Goal: Find specific page/section: Find specific page/section

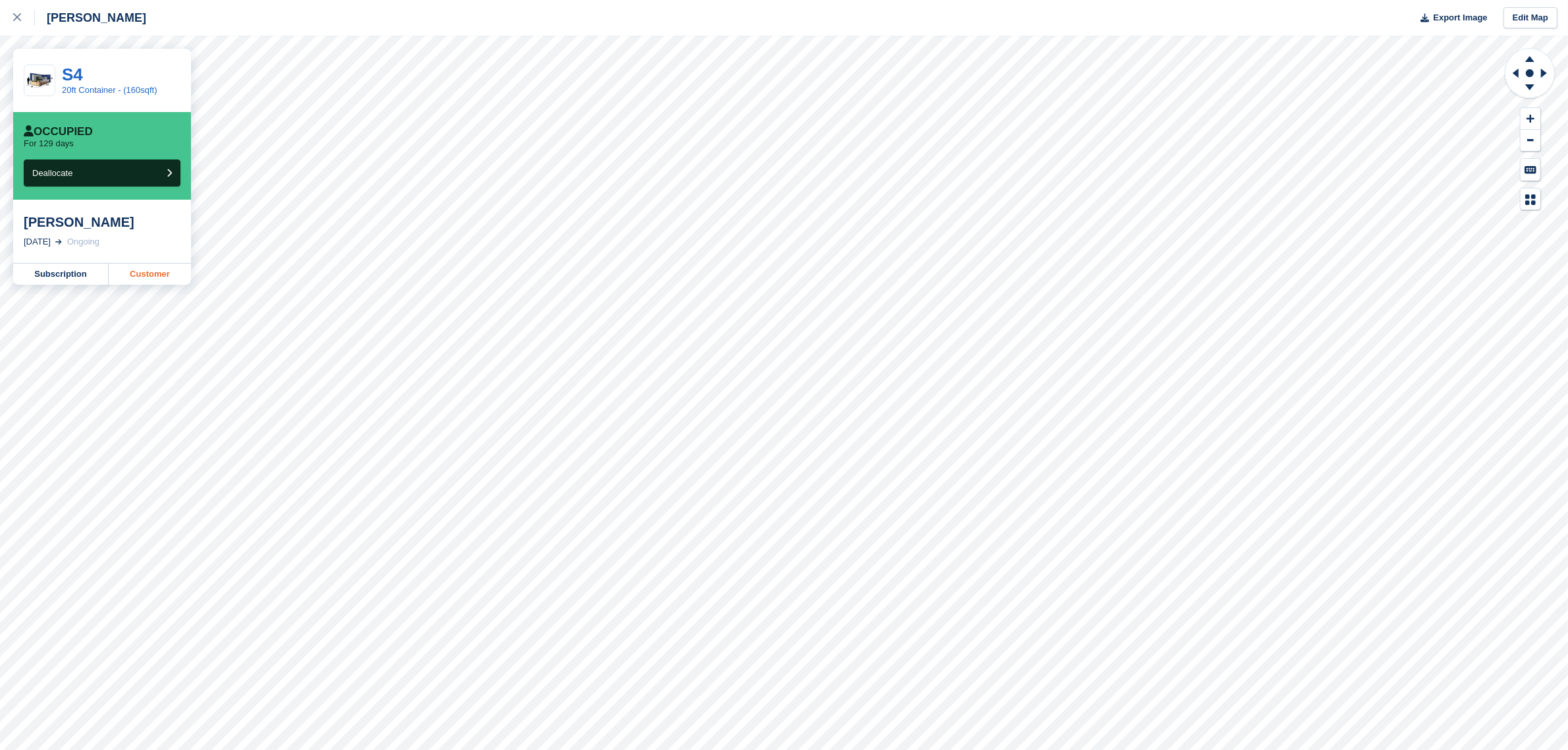
click at [150, 278] on link "Customer" at bounding box center [150, 273] width 82 height 21
click at [2, 18] on link at bounding box center [18, 18] width 35 height 35
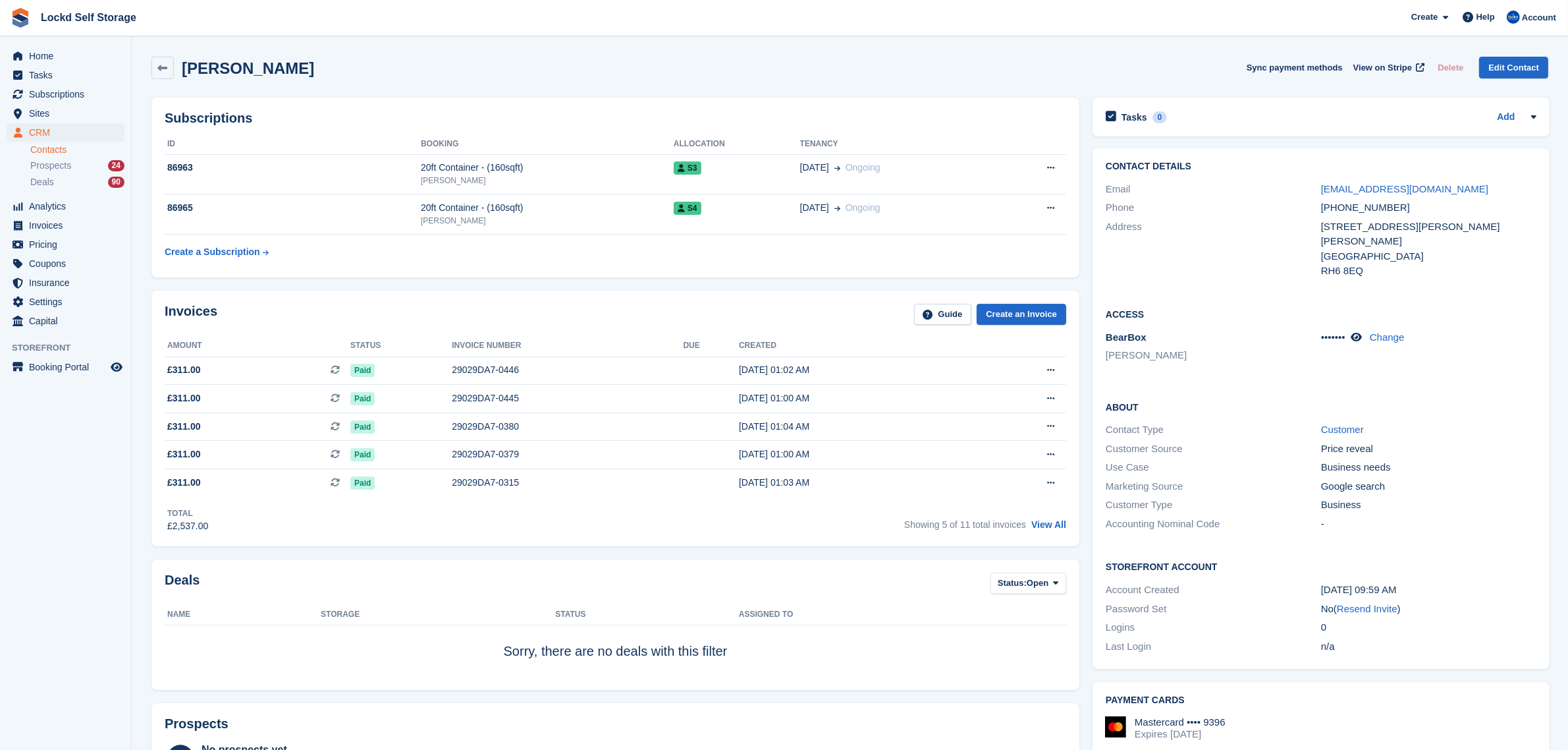
drag, startPoint x: 1363, startPoint y: 334, endPoint x: 1385, endPoint y: 327, distance: 23.1
click at [1362, 334] on icon at bounding box center [1355, 337] width 11 height 10
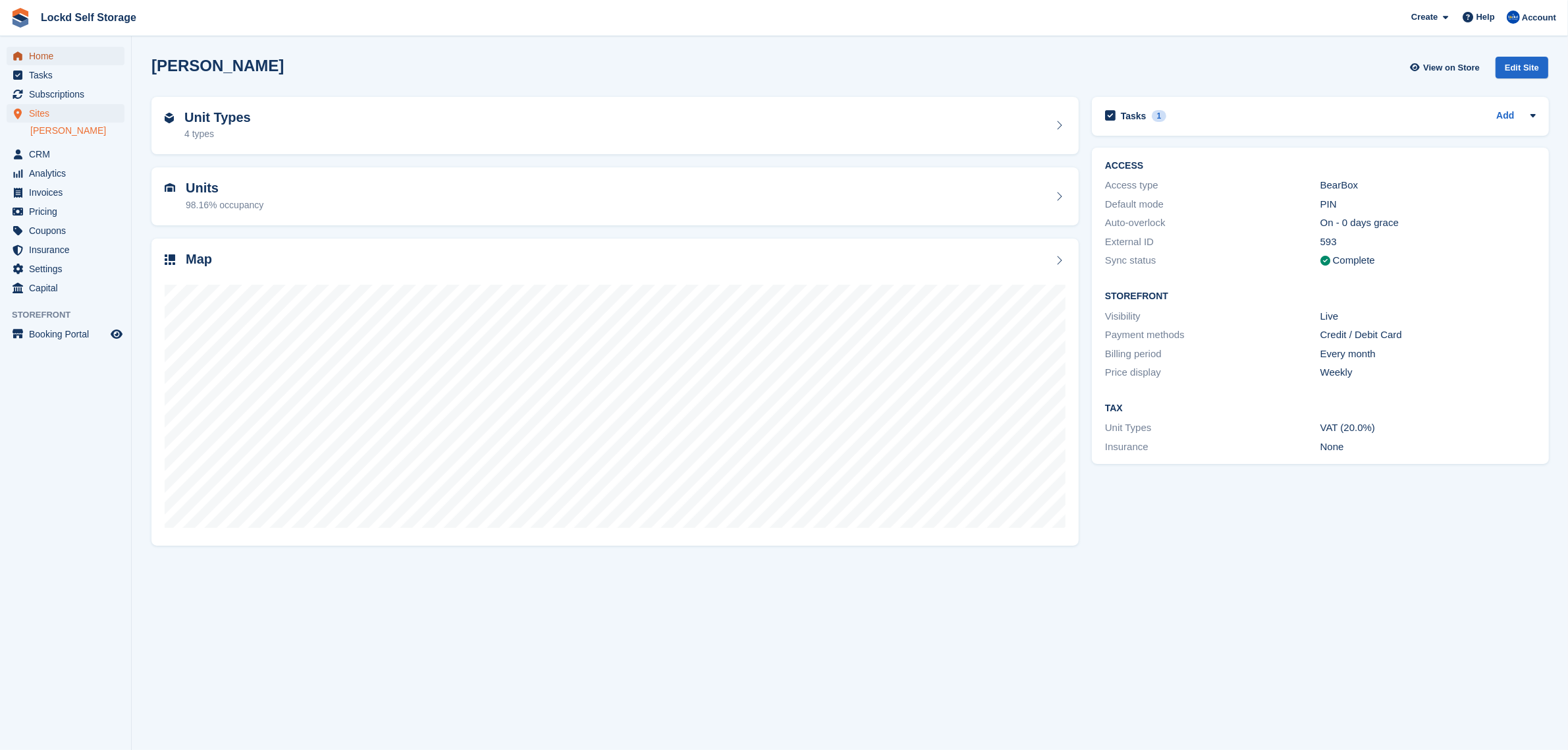
click at [69, 51] on span "Home" at bounding box center [68, 56] width 79 height 18
